Goal: Task Accomplishment & Management: Use online tool/utility

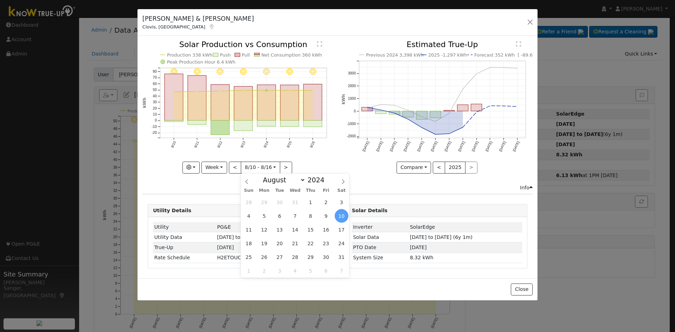
select select "7"
click at [532, 22] on button "button" at bounding box center [530, 22] width 10 height 10
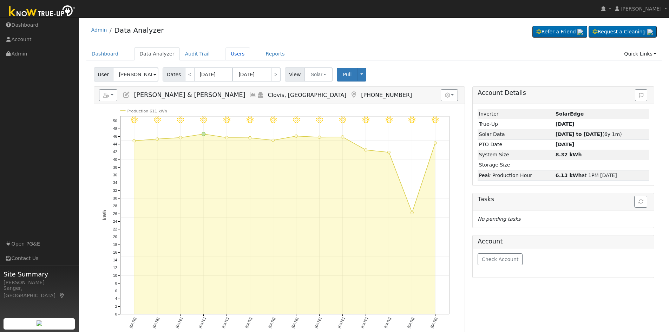
click at [226, 50] on link "Users" at bounding box center [238, 53] width 25 height 13
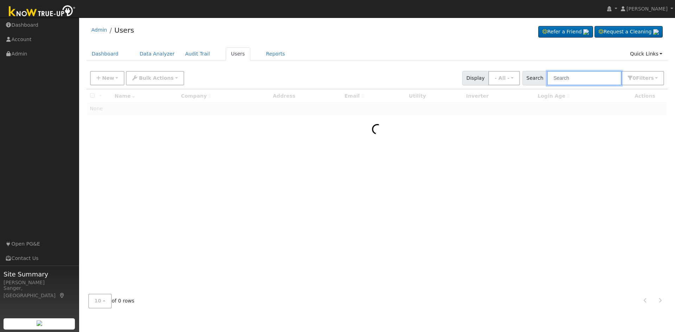
click at [565, 80] on input "text" at bounding box center [584, 78] width 74 height 14
paste input "[PERSON_NAME]"
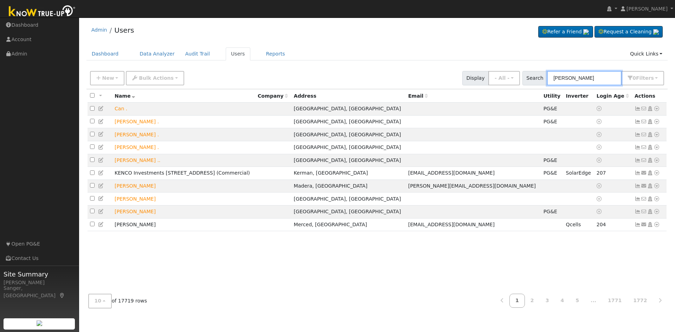
type input "[PERSON_NAME]"
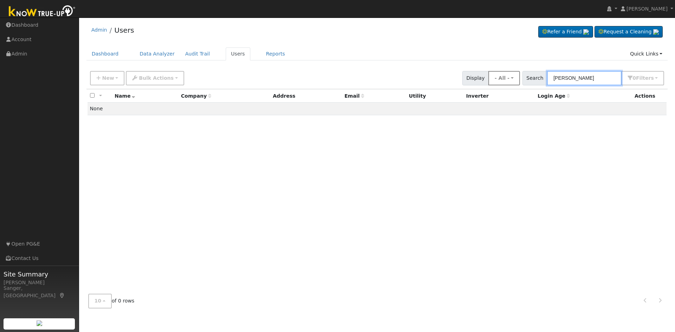
drag, startPoint x: 603, startPoint y: 78, endPoint x: 506, endPoint y: 82, distance: 97.0
click at [507, 82] on div "New Add User Quick Add Quick Connect Quick Convert Lead Bulk Actions Send Email…" at bounding box center [377, 77] width 577 height 17
paste input "[PERSON_NAME]"
type input "[PERSON_NAME]"
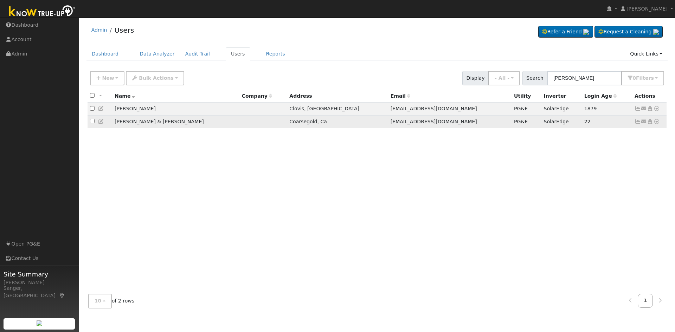
click at [100, 122] on icon at bounding box center [101, 121] width 6 height 5
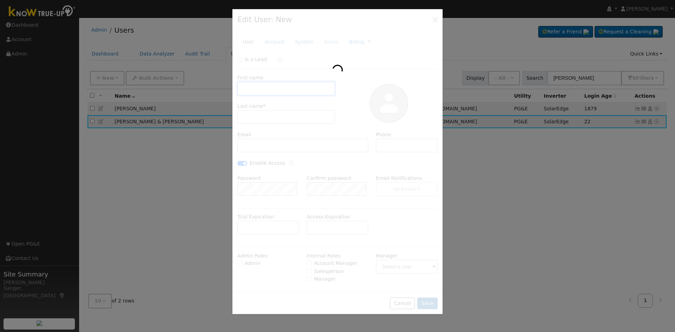
type input "[DATE]"
type input "[PERSON_NAME] & [PERSON_NAME]"
type input "[PERSON_NAME]"
type input "[EMAIL_ADDRESS][DOMAIN_NAME]"
type input "[PHONE_NUMBER]"
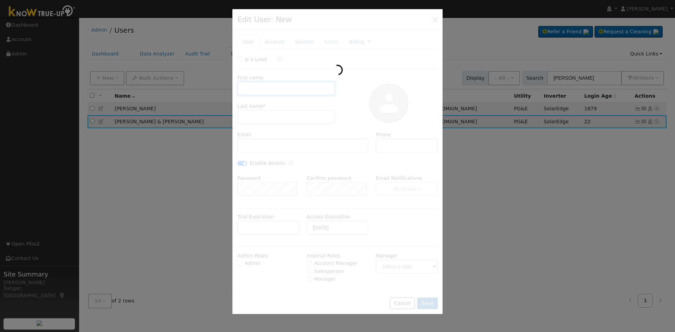
checkbox input "true"
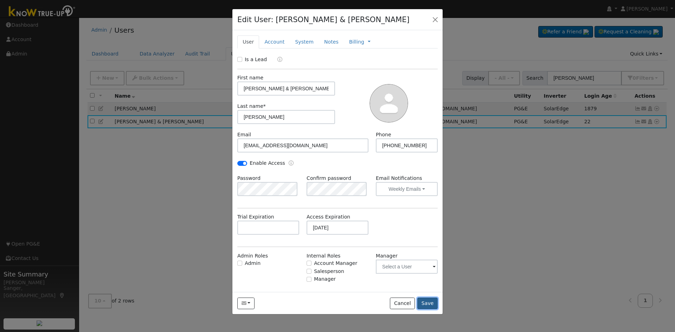
click at [427, 301] on button "Save" at bounding box center [427, 304] width 20 height 12
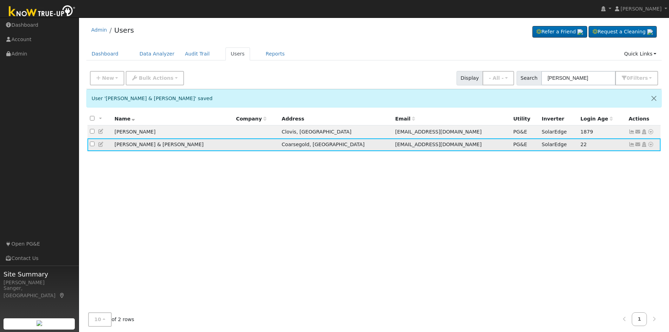
click at [630, 146] on icon at bounding box center [632, 144] width 6 height 5
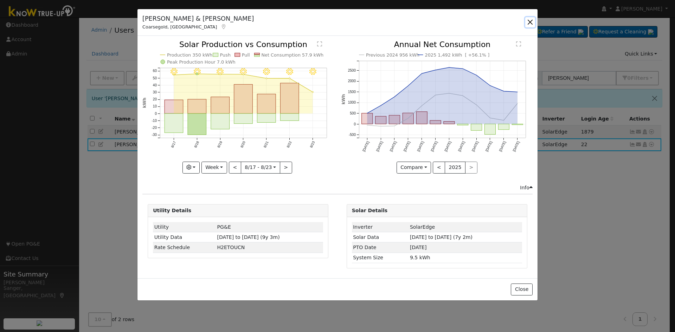
click at [531, 21] on button "button" at bounding box center [530, 22] width 10 height 10
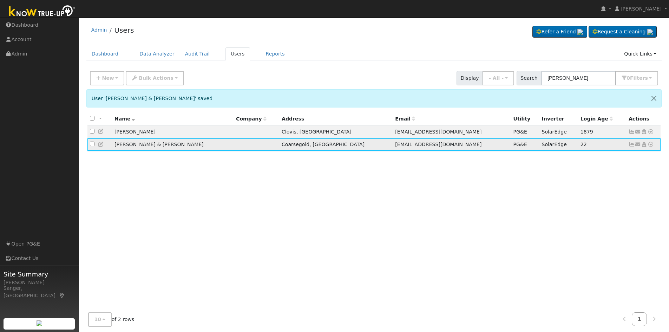
click at [102, 145] on icon at bounding box center [101, 144] width 6 height 5
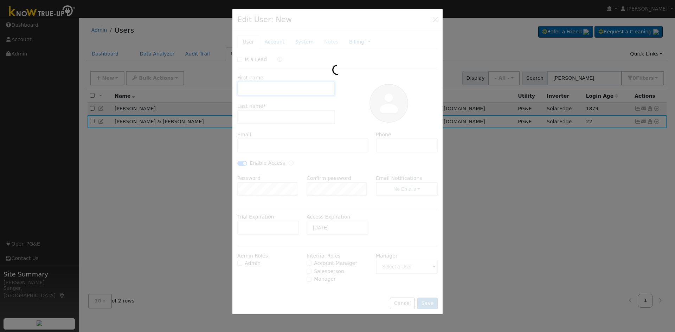
type input "[PERSON_NAME] & [PERSON_NAME]"
type input "[PERSON_NAME]"
type input "[EMAIL_ADDRESS][DOMAIN_NAME]"
type input "[PHONE_NUMBER]"
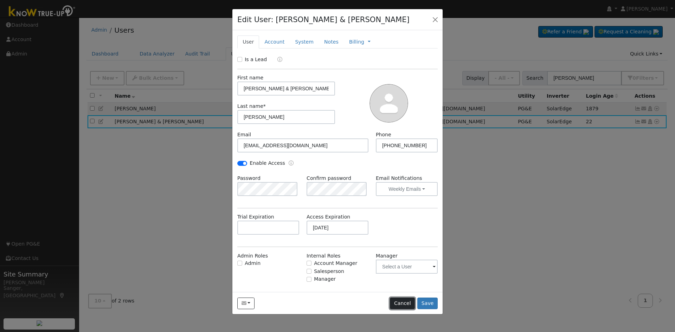
click at [406, 301] on button "Cancel" at bounding box center [402, 304] width 25 height 12
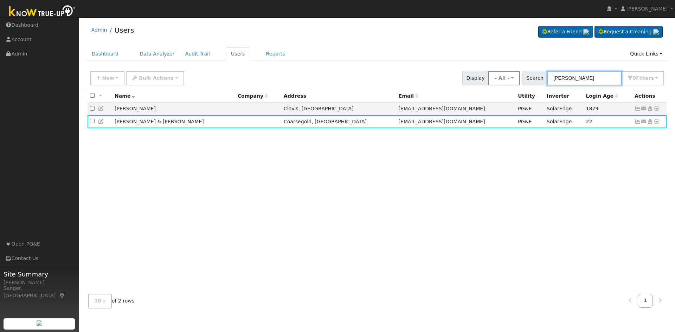
drag, startPoint x: 592, startPoint y: 78, endPoint x: 514, endPoint y: 81, distance: 77.7
click at [514, 81] on div "New Add User Quick Add Quick Connect Quick Convert Lead Bulk Actions Send Email…" at bounding box center [377, 77] width 577 height 17
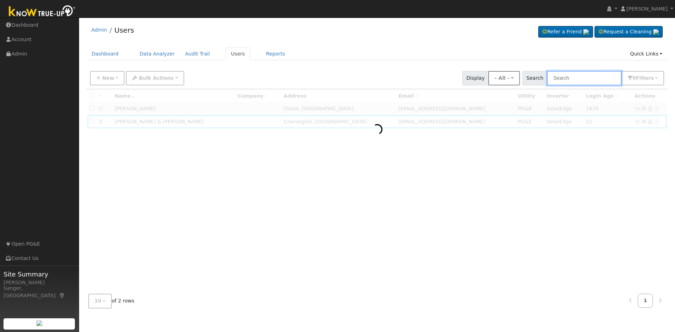
paste input "[PERSON_NAME] & [PERSON_NAME]"
type input "[PERSON_NAME] & [PERSON_NAME]"
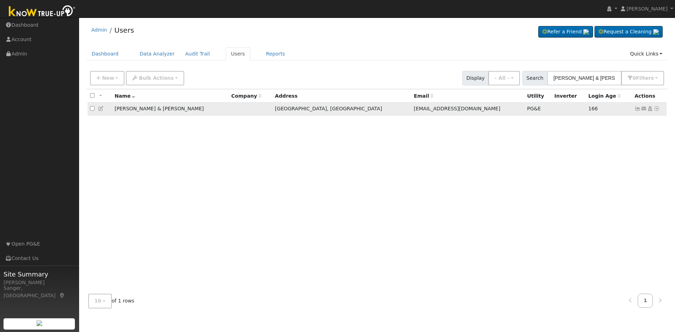
click at [657, 110] on icon at bounding box center [656, 108] width 6 height 5
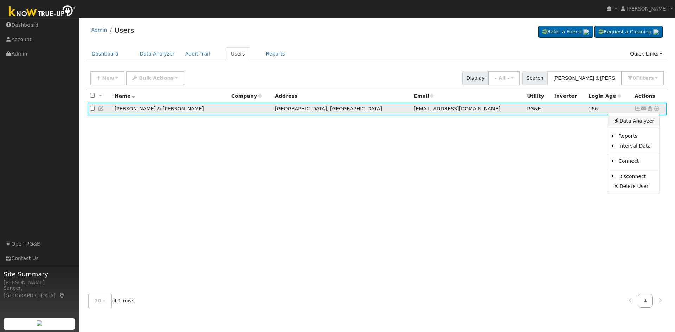
click at [647, 122] on link "Data Analyzer" at bounding box center [633, 121] width 51 height 10
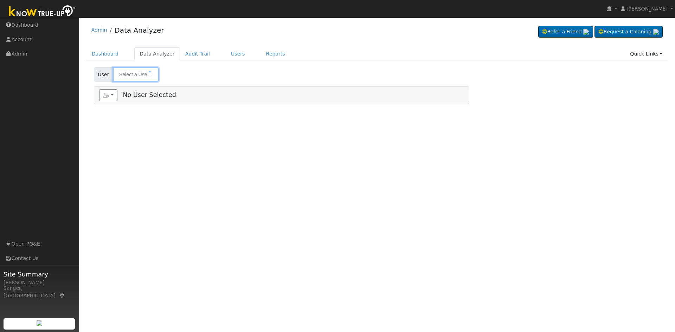
type input "[PERSON_NAME] & [PERSON_NAME]"
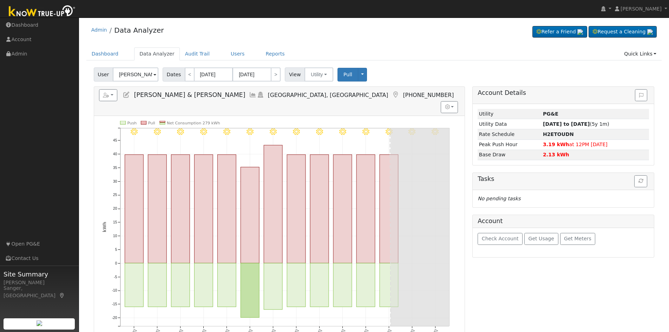
click at [249, 96] on icon at bounding box center [253, 95] width 8 height 6
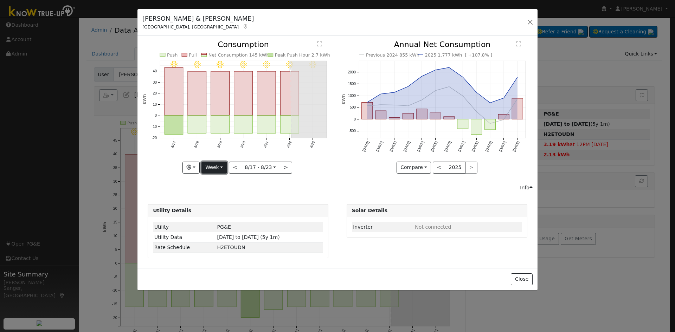
click at [217, 169] on button "Week" at bounding box center [214, 168] width 26 height 12
click at [227, 210] on link "Year" at bounding box center [226, 212] width 49 height 10
type input "2024-08-01"
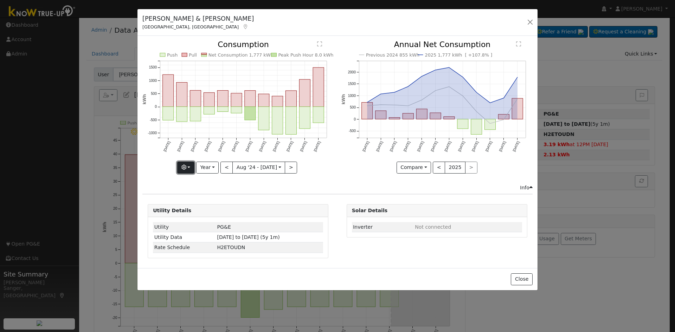
click at [186, 165] on icon "button" at bounding box center [183, 167] width 5 height 5
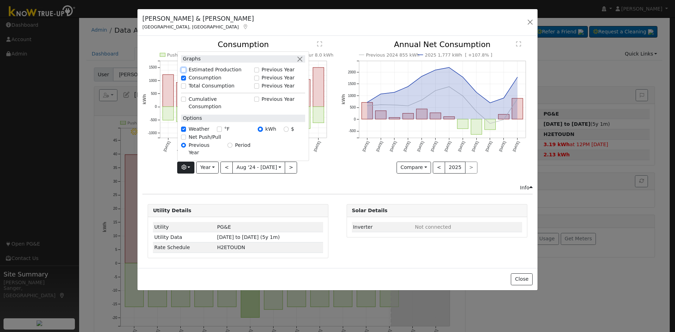
click at [186, 72] on input "Estimated Production" at bounding box center [183, 69] width 5 height 5
checkbox input "true"
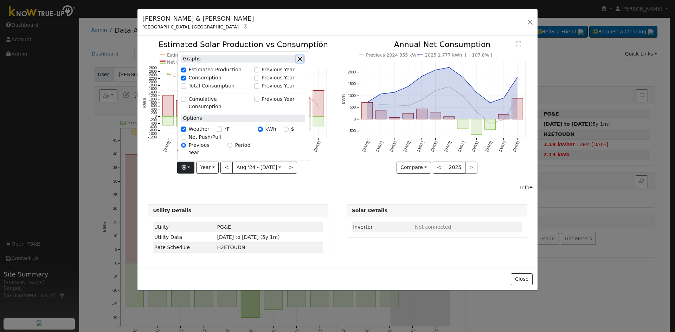
click at [302, 63] on button "button" at bounding box center [299, 58] width 7 height 7
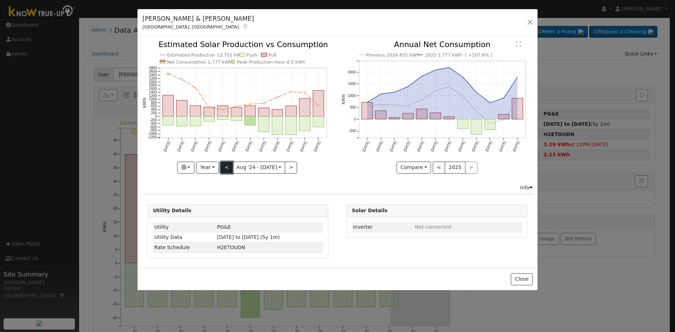
click at [228, 167] on button "<" at bounding box center [226, 168] width 12 height 12
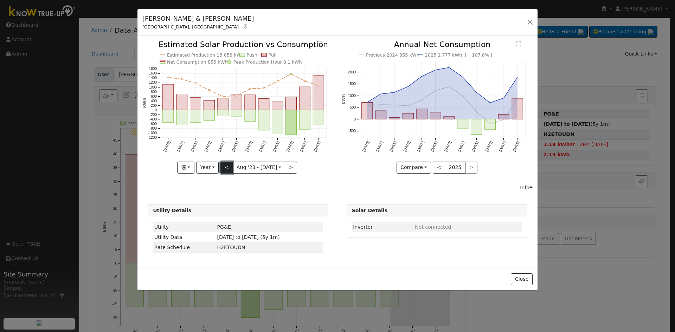
click at [229, 165] on button "<" at bounding box center [226, 168] width 12 height 12
type input "2022-08-01"
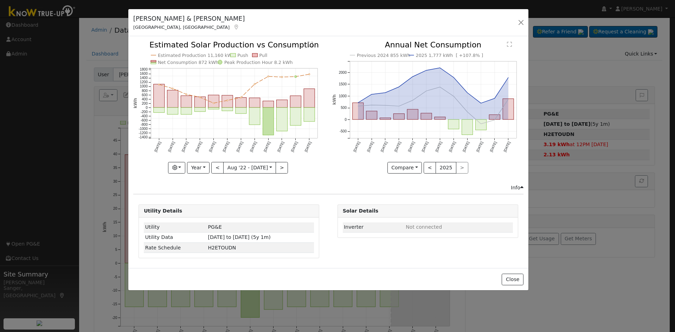
drag, startPoint x: 190, startPoint y: 18, endPoint x: 181, endPoint y: 18, distance: 9.1
click at [181, 18] on h5 "[PERSON_NAME] & [PERSON_NAME]" at bounding box center [188, 18] width 111 height 9
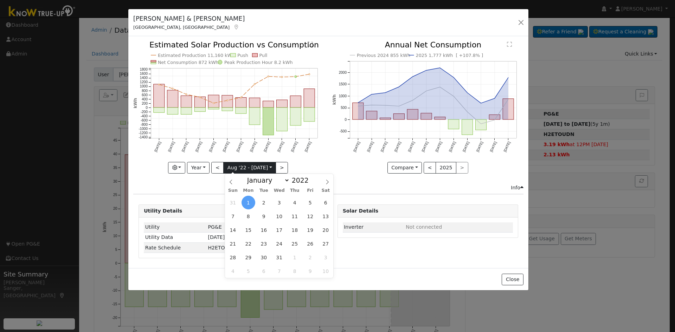
click at [242, 167] on input "2022-08-01" at bounding box center [249, 167] width 52 height 11
click at [256, 181] on select "January February March April May June July August September October November De…" at bounding box center [266, 180] width 46 height 8
select select "6"
click at [249, 176] on select "January February March April May June July August September October November De…" at bounding box center [266, 180] width 46 height 8
click at [428, 167] on button "<" at bounding box center [429, 168] width 12 height 12
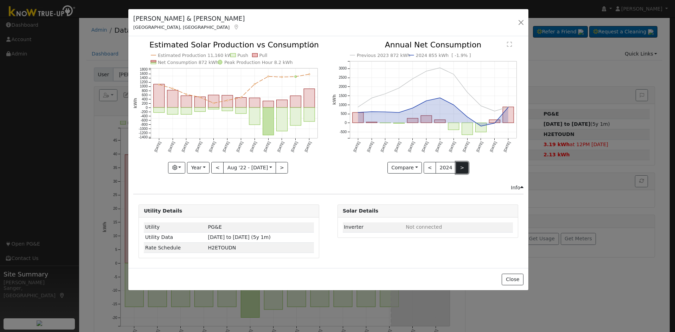
click at [457, 165] on button ">" at bounding box center [462, 168] width 12 height 12
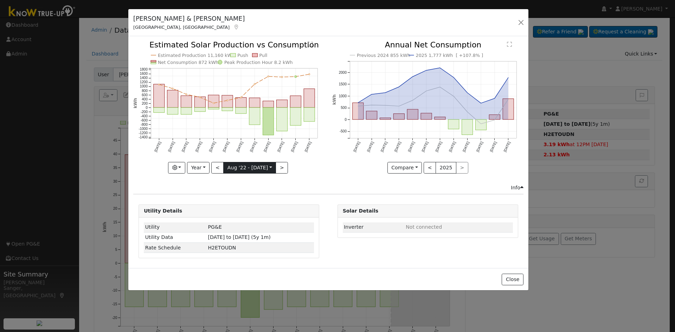
click at [234, 166] on input "2022-08-01" at bounding box center [249, 167] width 52 height 11
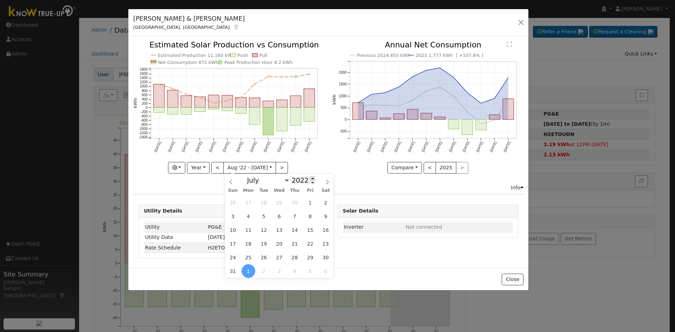
click at [310, 178] on span at bounding box center [312, 178] width 5 height 4
type input "2024"
click at [245, 257] on span "29" at bounding box center [248, 257] width 14 height 14
type input "2024-07-29"
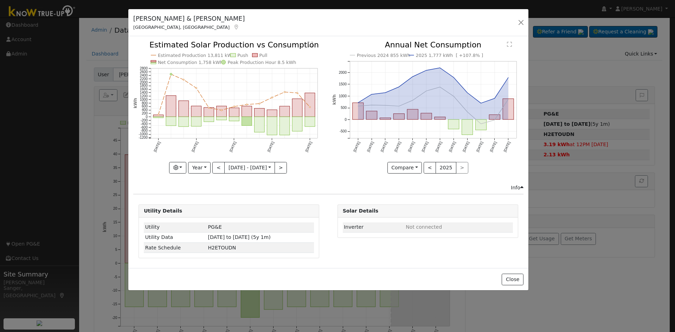
click at [347, 161] on icon "Previous 2024 855 kWh 2025 1,777 kWh [ +107.8% ] Aug '24 Sep '24 Oct '24 Nov '2…" at bounding box center [427, 105] width 191 height 128
click at [521, 23] on button "button" at bounding box center [521, 23] width 10 height 10
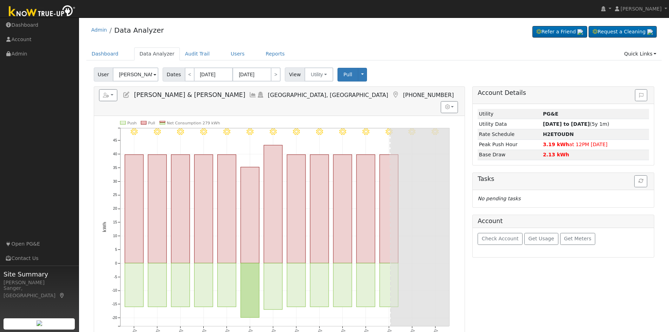
click at [249, 95] on icon at bounding box center [253, 95] width 8 height 6
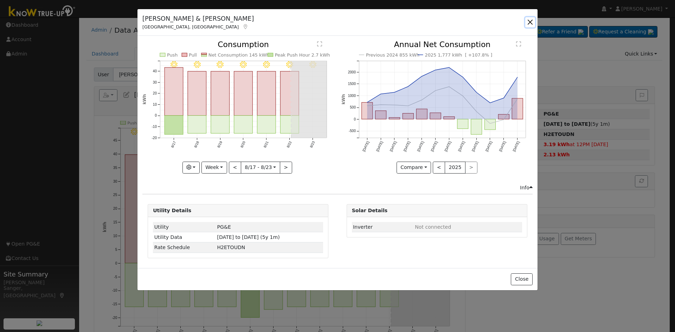
click at [531, 19] on button "button" at bounding box center [530, 22] width 10 height 10
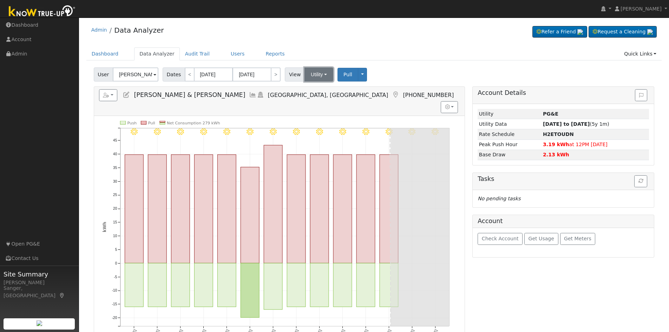
click at [317, 75] on button "Utility" at bounding box center [319, 74] width 29 height 14
click at [398, 71] on div "User Ryan & Courtney Douglas Account - Default Ac... - Default Account - 5792 E…" at bounding box center [374, 73] width 564 height 17
